Goal: Task Accomplishment & Management: Complete application form

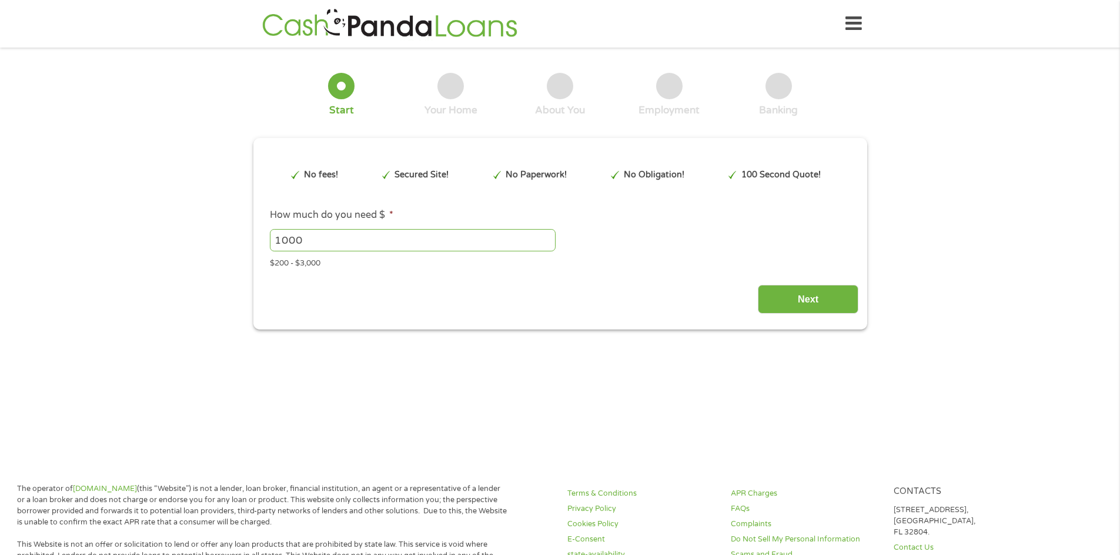
type input "Cj0KCQjw_L_FBhDmARIsAItqgt5ItNTFCKvLcuKduRYEXLM7LPDOSqCh2vBo0e4ghQm3vm9QbjW2-vk…"
click at [492, 242] on input "1000" at bounding box center [413, 240] width 286 height 22
click at [545, 247] on input "1000" at bounding box center [413, 240] width 286 height 22
click at [546, 244] on input "999" at bounding box center [413, 240] width 286 height 22
click at [546, 244] on input "998" at bounding box center [413, 240] width 286 height 22
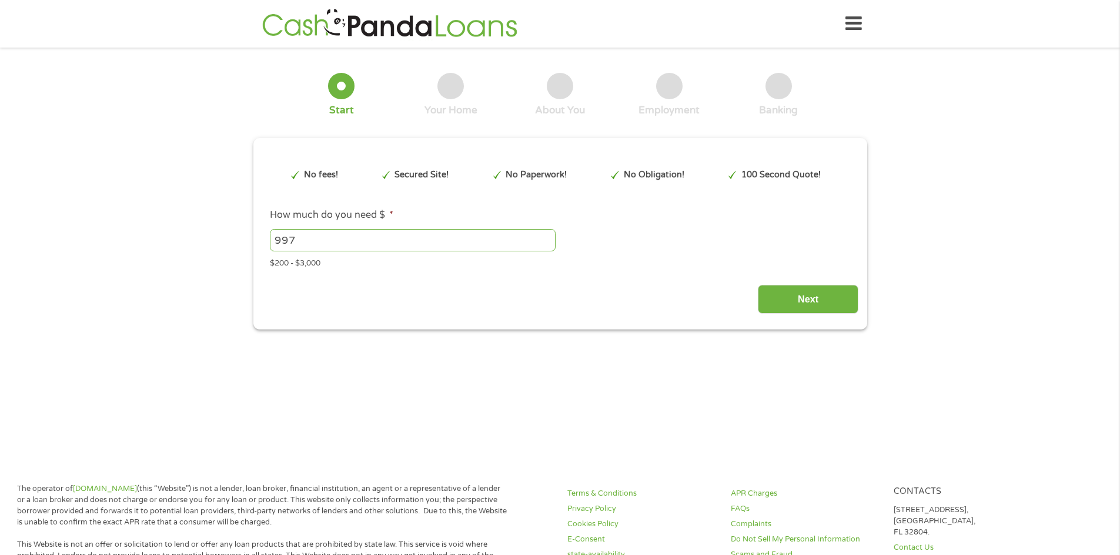
click at [546, 244] on input "997" at bounding box center [413, 240] width 286 height 22
click at [546, 244] on input "996" at bounding box center [413, 240] width 286 height 22
click at [546, 244] on input "984" at bounding box center [413, 240] width 286 height 22
drag, startPoint x: 522, startPoint y: 244, endPoint x: 215, endPoint y: 252, distance: 307.5
click at [215, 252] on div "1 Start 2 Your Home 3 About You 4 Employment 5 Banking 6 This field is hidden w…" at bounding box center [560, 193] width 1120 height 274
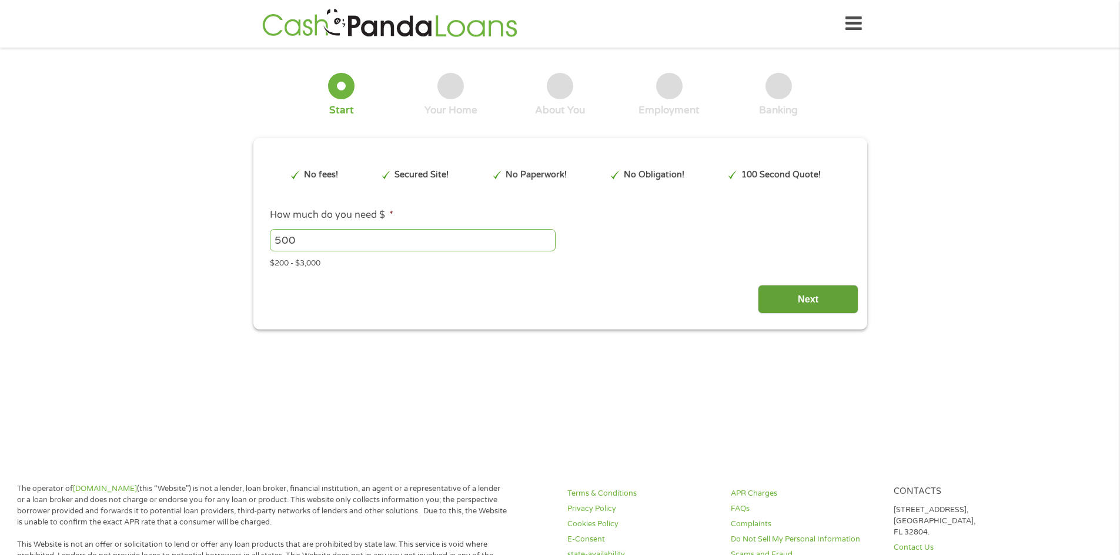
type input "500"
click at [786, 292] on input "Next" at bounding box center [808, 299] width 100 height 29
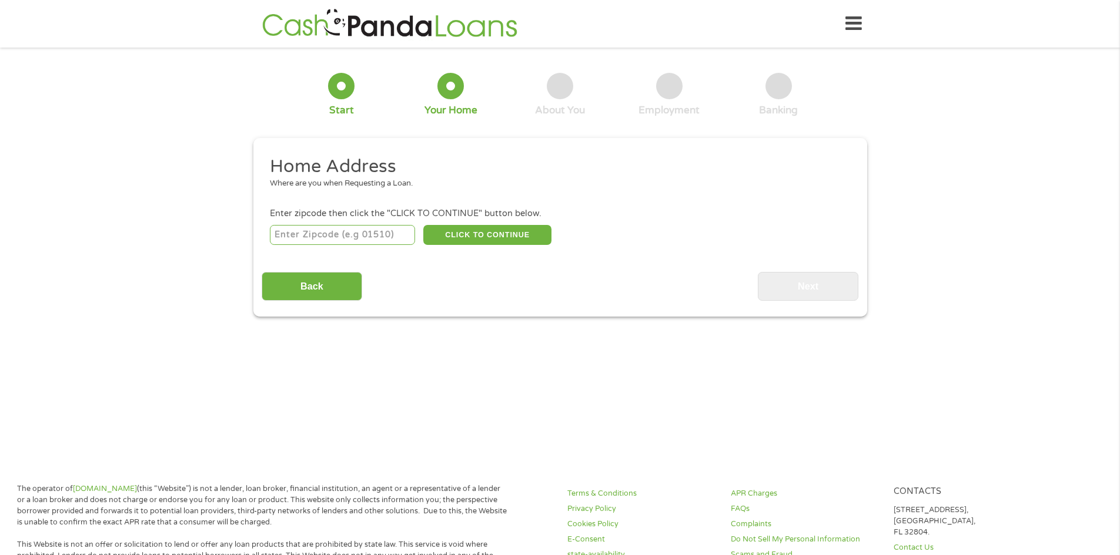
click at [373, 240] on input "number" at bounding box center [342, 235] width 145 height 20
type input "77089"
click at [499, 234] on button "CLICK TO CONTINUE" at bounding box center [487, 235] width 128 height 20
type input "77089"
type input "[GEOGRAPHIC_DATA]"
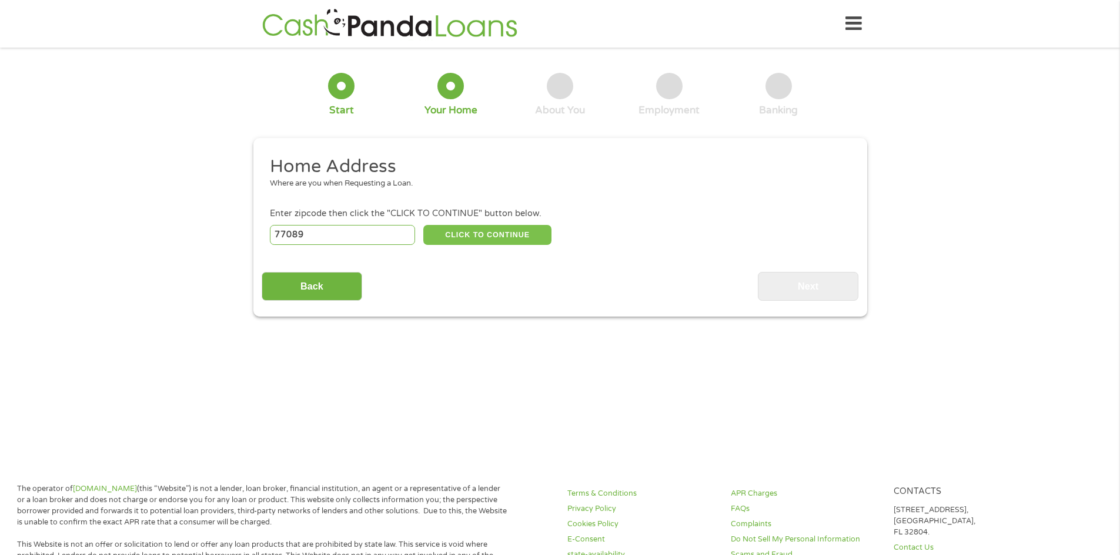
select select "[US_STATE]"
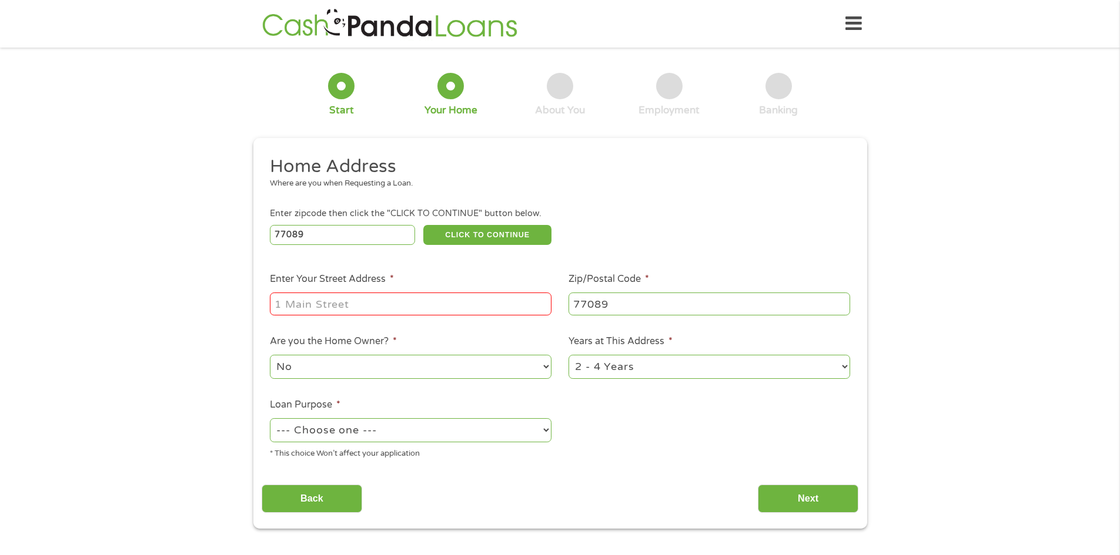
click at [420, 304] on input "Enter Your Street Address *" at bounding box center [411, 304] width 282 height 22
type input "9862 sagecastle ln"
click at [475, 425] on select "--- Choose one --- Pay Bills Debt Consolidation Home Improvement Major Purchase…" at bounding box center [411, 430] width 282 height 24
select select "other"
click at [270, 418] on select "--- Choose one --- Pay Bills Debt Consolidation Home Improvement Major Purchase…" at bounding box center [411, 430] width 282 height 24
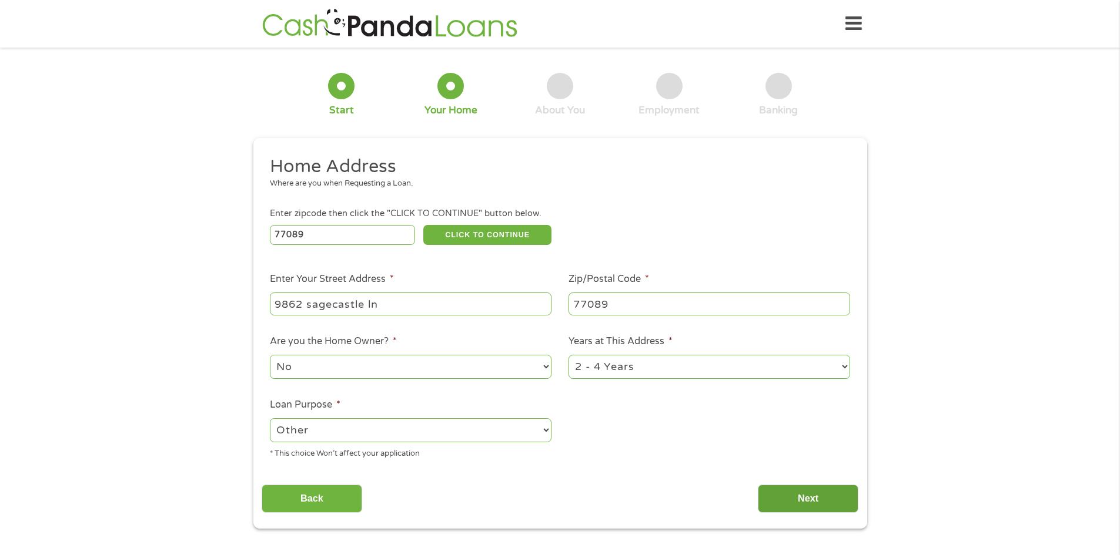
click at [812, 494] on input "Next" at bounding box center [808, 499] width 100 height 29
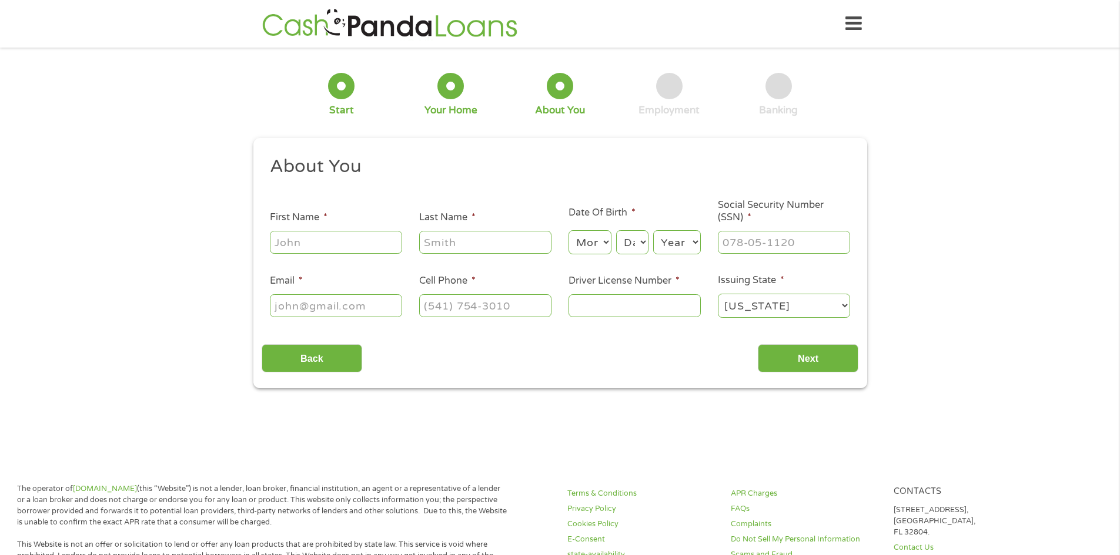
click at [326, 247] on input "First Name *" at bounding box center [336, 242] width 132 height 22
type input "monserrato"
click at [452, 244] on input "Last Name *" at bounding box center [485, 242] width 132 height 22
type input "s"
click at [452, 244] on input "Last Name *" at bounding box center [485, 242] width 132 height 22
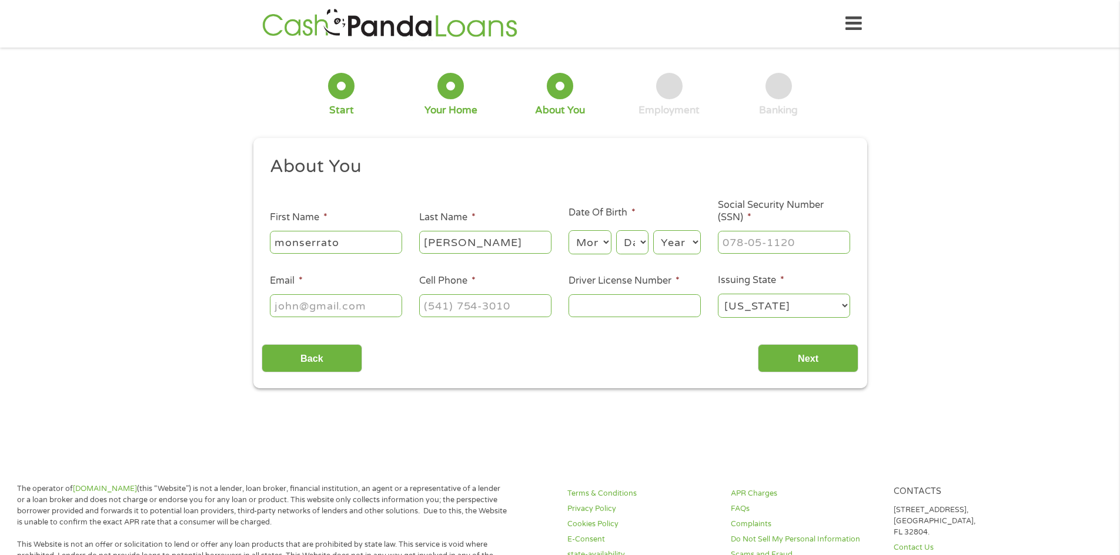
type input "[PERSON_NAME]"
click at [572, 246] on select "Month 1 2 3 4 5 6 7 8 9 10 11 12" at bounding box center [589, 242] width 43 height 24
select select "4"
click at [568, 230] on select "Month 1 2 3 4 5 6 7 8 9 10 11 12" at bounding box center [589, 242] width 43 height 24
drag, startPoint x: 627, startPoint y: 254, endPoint x: 633, endPoint y: 243, distance: 12.6
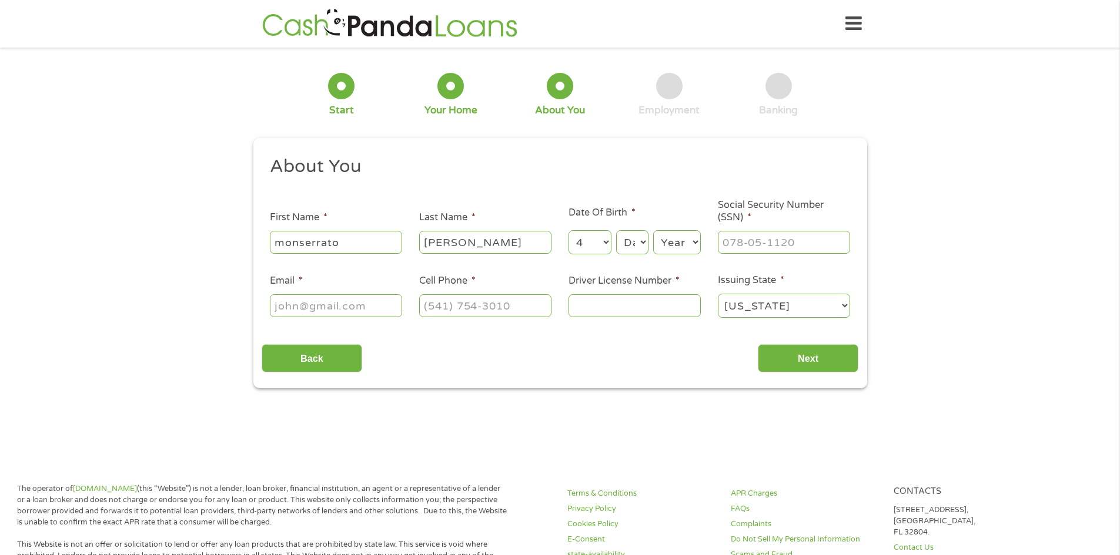
click at [627, 254] on select "Day 1 2 3 4 5 6 7 8 9 10 11 12 13 14 15 16 17 18 19 20 21 22 23 24 25 26 27 28 …" at bounding box center [632, 242] width 32 height 24
select select "17"
click at [616, 230] on select "Day 1 2 3 4 5 6 7 8 9 10 11 12 13 14 15 16 17 18 19 20 21 22 23 24 25 26 27 28 …" at bounding box center [632, 242] width 32 height 24
click at [672, 247] on select "Year [DATE] 2006 2005 2004 2003 2002 2001 2000 1999 1998 1997 1996 1995 1994 19…" at bounding box center [677, 242] width 48 height 24
select select "1959"
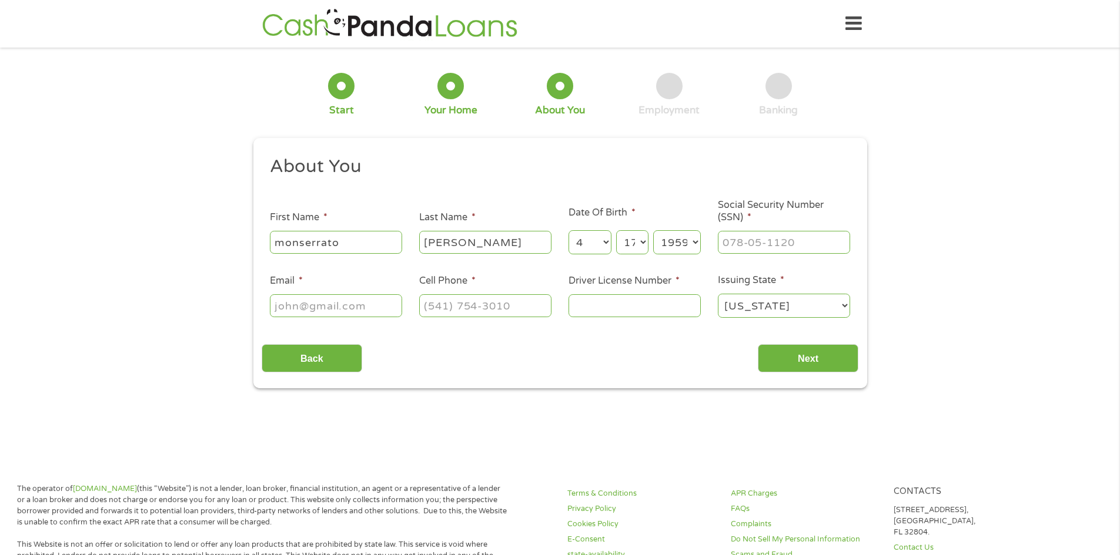
click at [653, 230] on select "Year [DATE] 2006 2005 2004 2003 2002 2001 2000 1999 1998 1997 1996 1995 1994 19…" at bounding box center [677, 242] width 48 height 24
click at [776, 250] on input "___-__-____" at bounding box center [784, 242] width 132 height 22
drag, startPoint x: 781, startPoint y: 242, endPoint x: 715, endPoint y: 250, distance: 66.8
click at [715, 250] on li "Social Security Number (SSN) * [PHONE_NUMBER]_" at bounding box center [783, 227] width 149 height 56
type input "463-53-2966"
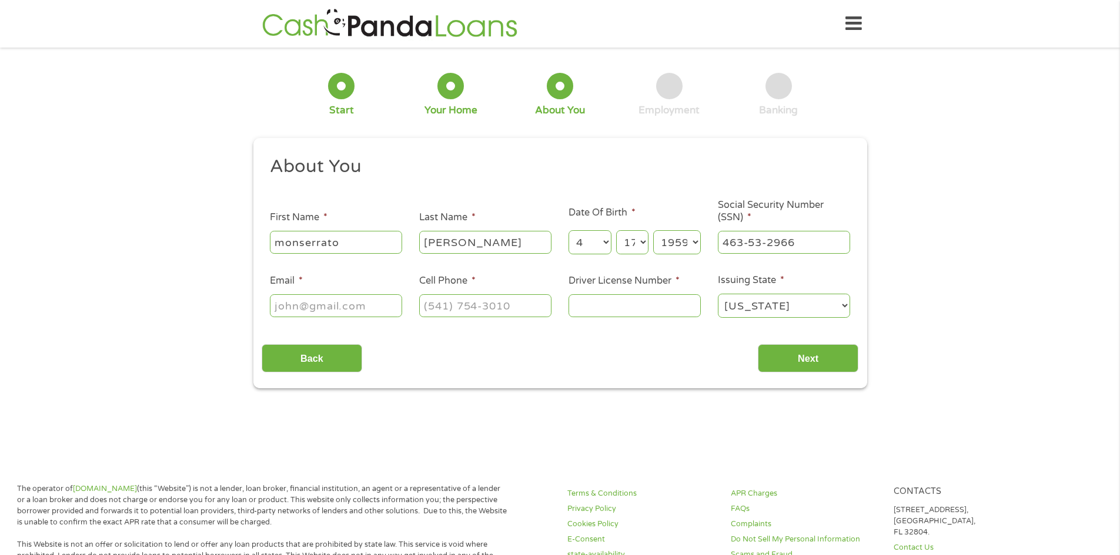
click at [338, 317] on input "Email *" at bounding box center [336, 305] width 132 height 22
type input "[EMAIL_ADDRESS][DOMAIN_NAME]"
click at [471, 307] on input "(___) ___-____" at bounding box center [485, 305] width 132 height 22
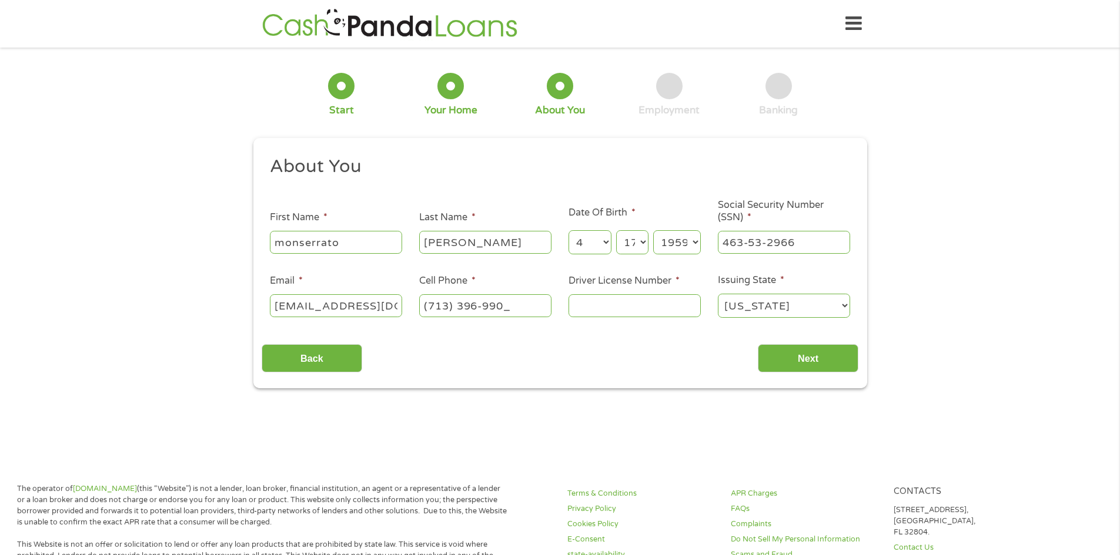
type input "[PHONE_NUMBER]"
type input "09562522"
click at [827, 356] on input "Next" at bounding box center [808, 358] width 100 height 29
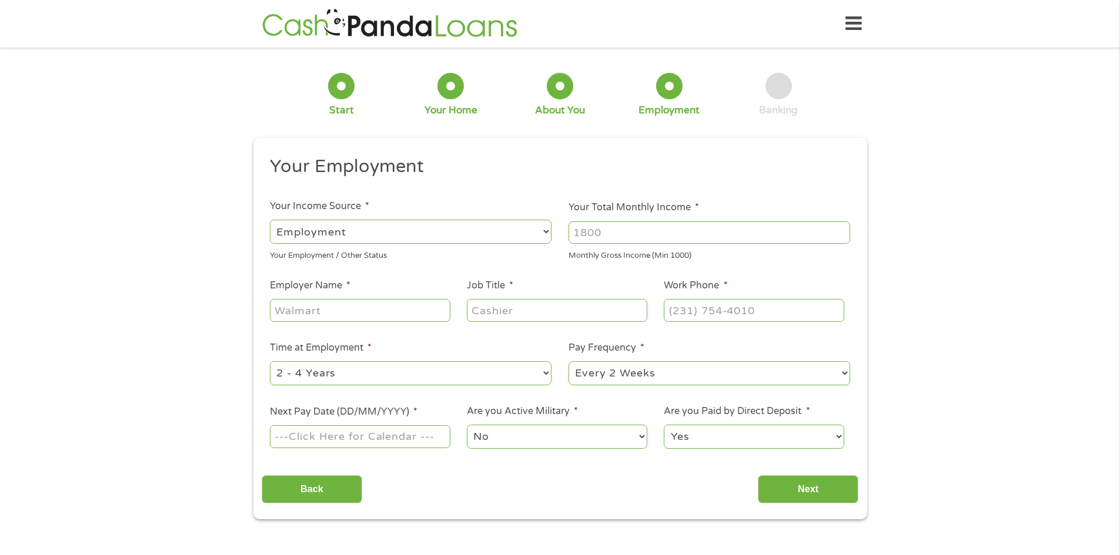
click at [651, 235] on input "Your Total Monthly Income *" at bounding box center [709, 233] width 282 height 22
type input "6500"
click at [343, 311] on input "Employer Name *" at bounding box center [360, 310] width 180 height 22
type input "gt engineering"
click at [484, 300] on input "Job Title *" at bounding box center [557, 310] width 180 height 22
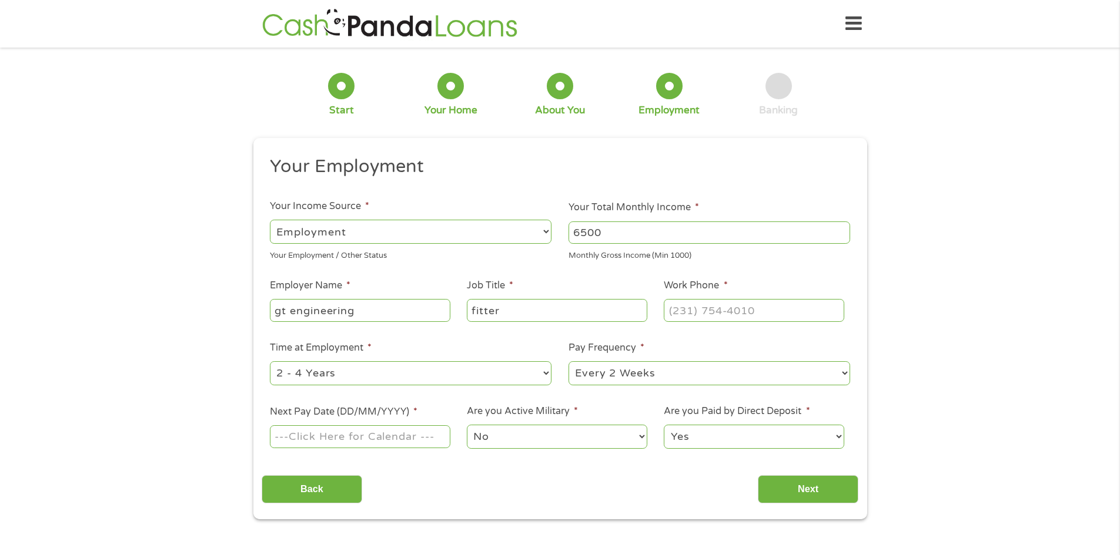
type input "fitter"
click at [755, 316] on input "(___) ___-____" at bounding box center [753, 310] width 180 height 22
type input "[PHONE_NUMBER]"
click at [486, 376] on select "--- Choose one --- 1 Year or less 1 - 2 Years 2 - 4 Years Over 4 Years" at bounding box center [411, 373] width 282 height 24
select select "24months"
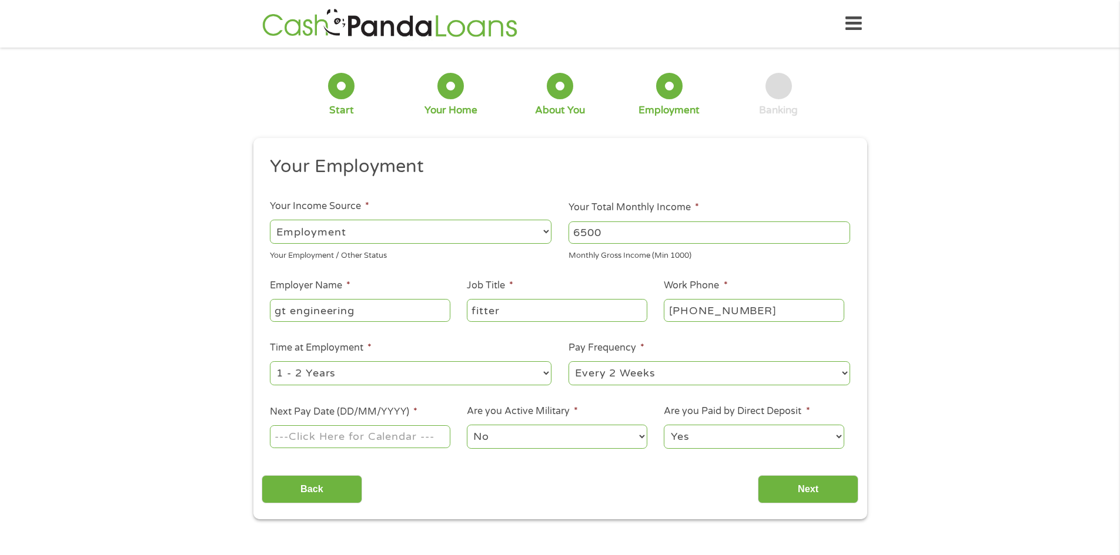
click at [270, 361] on select "--- Choose one --- 1 Year or less 1 - 2 Years 2 - 4 Years Over 4 Years" at bounding box center [411, 373] width 282 height 24
click at [645, 378] on select "--- Choose one --- Every 2 Weeks Every Week Monthly Semi-Monthly" at bounding box center [709, 373] width 282 height 24
select select "weekly"
click at [568, 361] on select "--- Choose one --- Every 2 Weeks Every Week Monthly Semi-Monthly" at bounding box center [709, 373] width 282 height 24
click at [424, 435] on input "Next Pay Date (DD/MM/YYYY) *" at bounding box center [360, 436] width 180 height 22
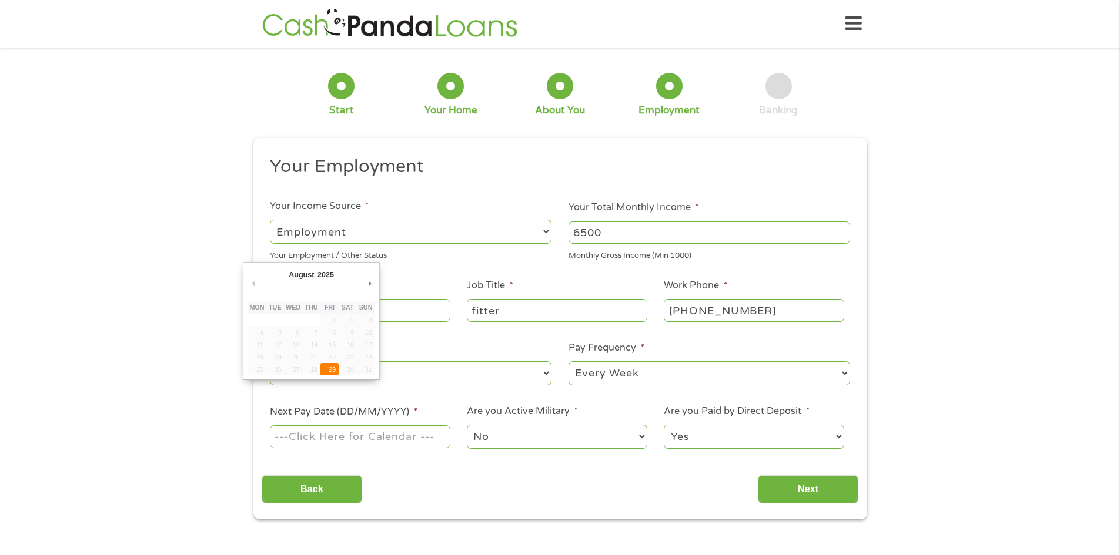
type input "[DATE]"
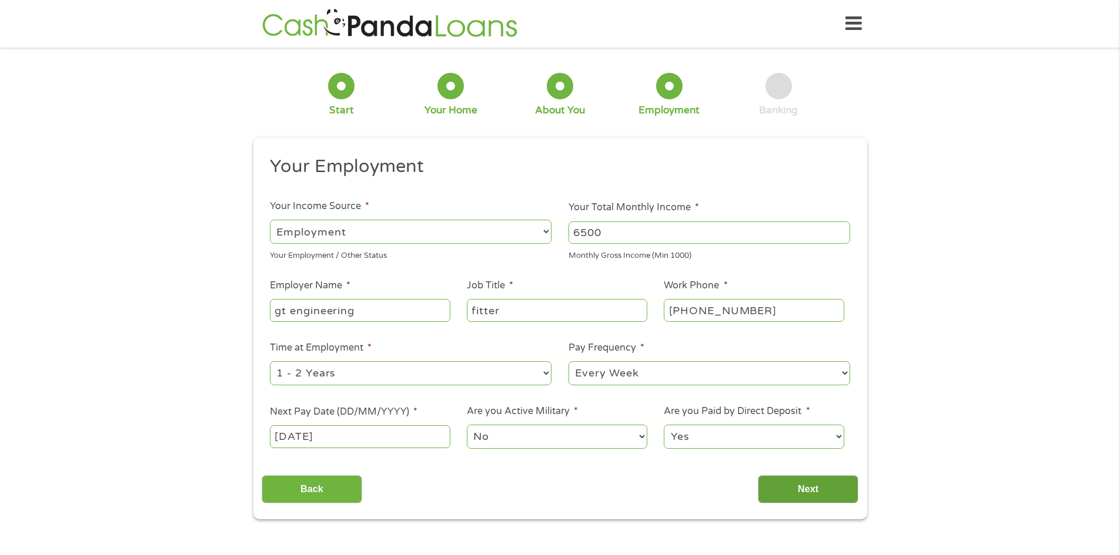
click at [812, 490] on input "Next" at bounding box center [808, 489] width 100 height 29
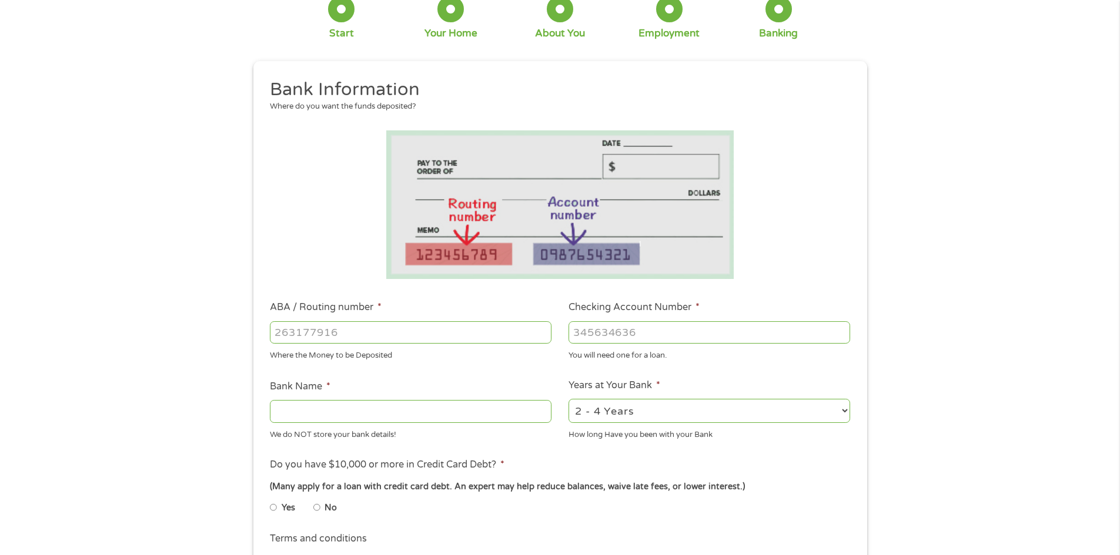
scroll to position [196, 0]
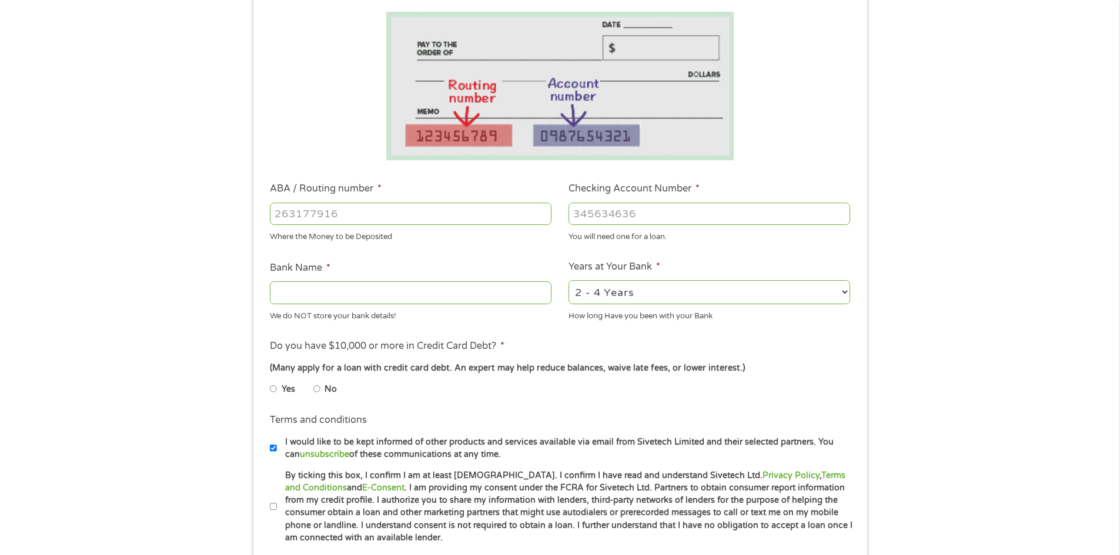
click at [495, 215] on input "ABA / Routing number *" at bounding box center [411, 214] width 282 height 22
type input "313080636"
type input "SHELL FEDERAL CREDIT UNION"
type input "313080636"
click at [649, 217] on input "Checking Account Number *" at bounding box center [709, 214] width 282 height 22
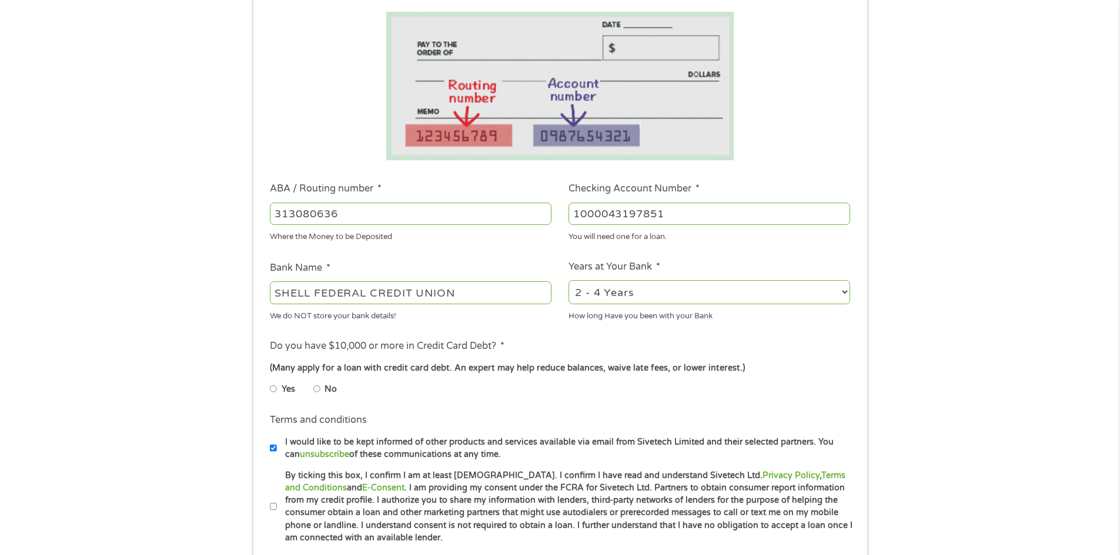
type input "1000043197851"
click at [644, 256] on ul "Bank Information Where do you want the funds deposited? ABA / Routing number * …" at bounding box center [560, 251] width 597 height 585
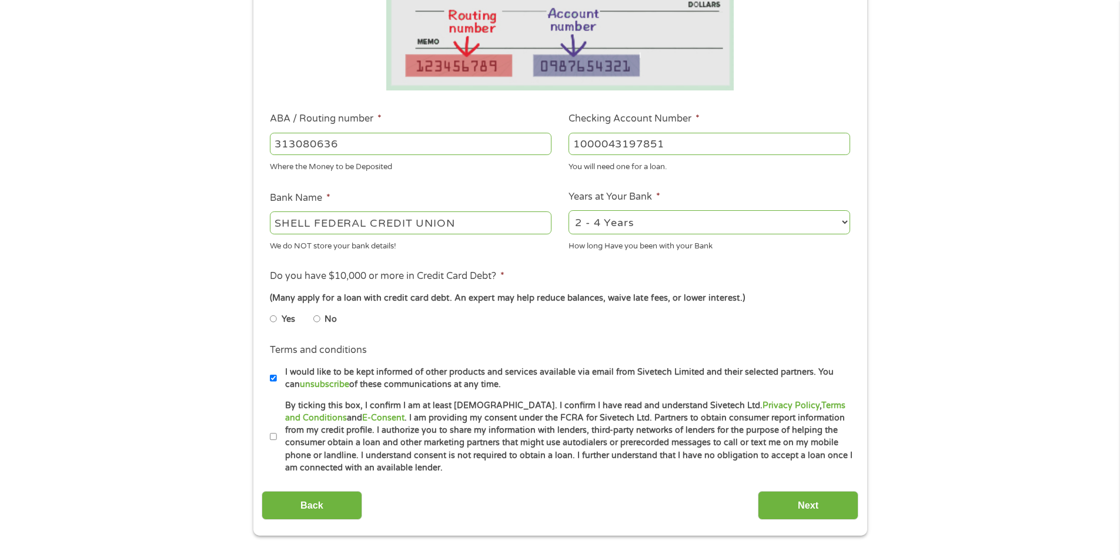
scroll to position [294, 0]
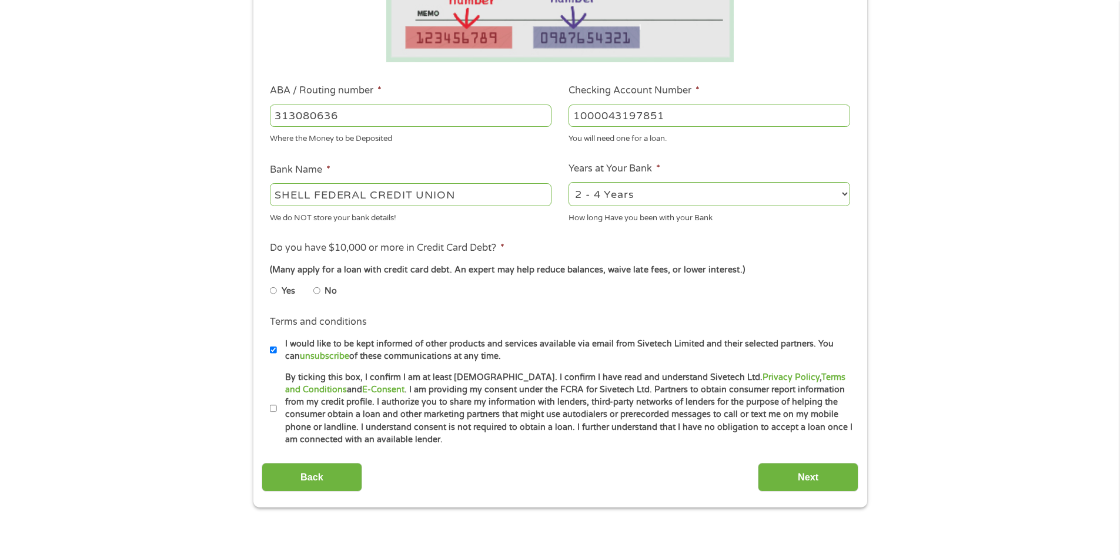
click at [321, 292] on li "No" at bounding box center [334, 291] width 42 height 23
click at [318, 290] on input "No" at bounding box center [316, 291] width 7 height 19
radio input "true"
click at [265, 406] on li "Terms and conditions * By ticking this box, I confirm I am at least [DEMOGRAPHI…" at bounding box center [560, 408] width 597 height 75
click at [270, 407] on input "By ticking this box, I confirm I am at least [DEMOGRAPHIC_DATA]. I confirm I ha…" at bounding box center [273, 409] width 7 height 19
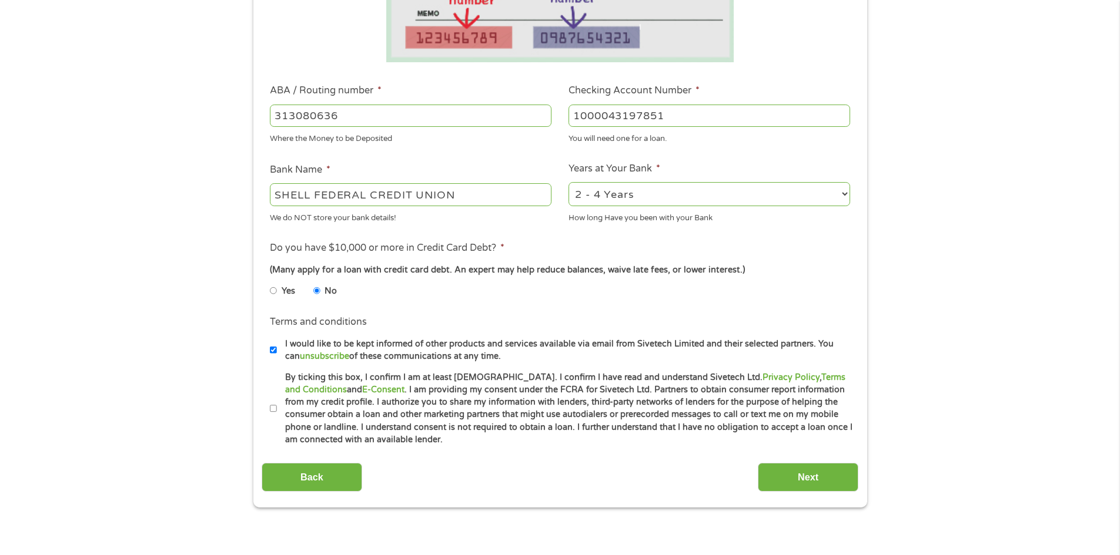
checkbox input "true"
click at [842, 484] on input "Next" at bounding box center [808, 477] width 100 height 29
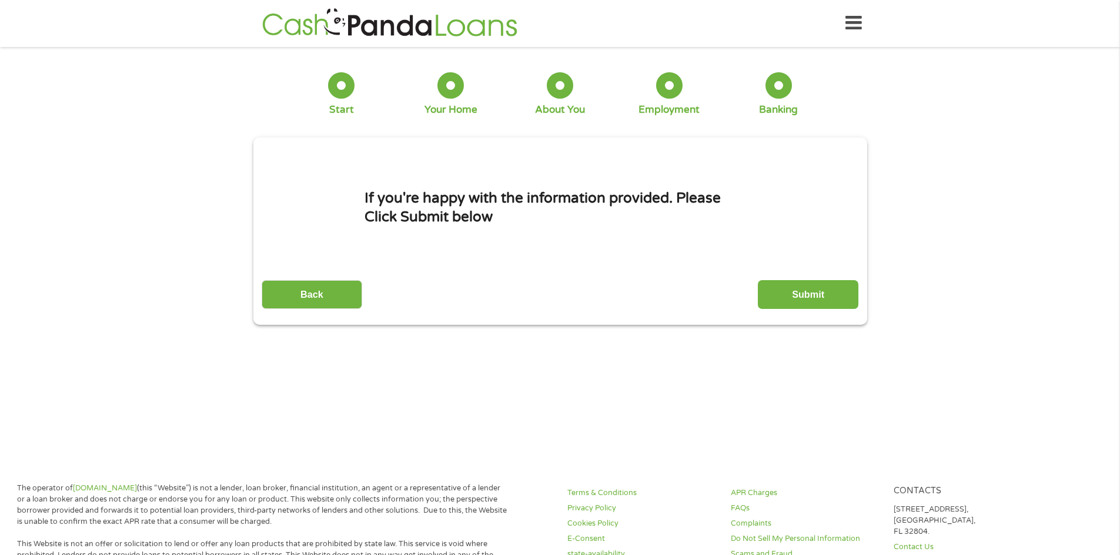
scroll to position [0, 0]
click at [812, 294] on input "Submit" at bounding box center [808, 295] width 100 height 29
